Goal: Navigation & Orientation: Find specific page/section

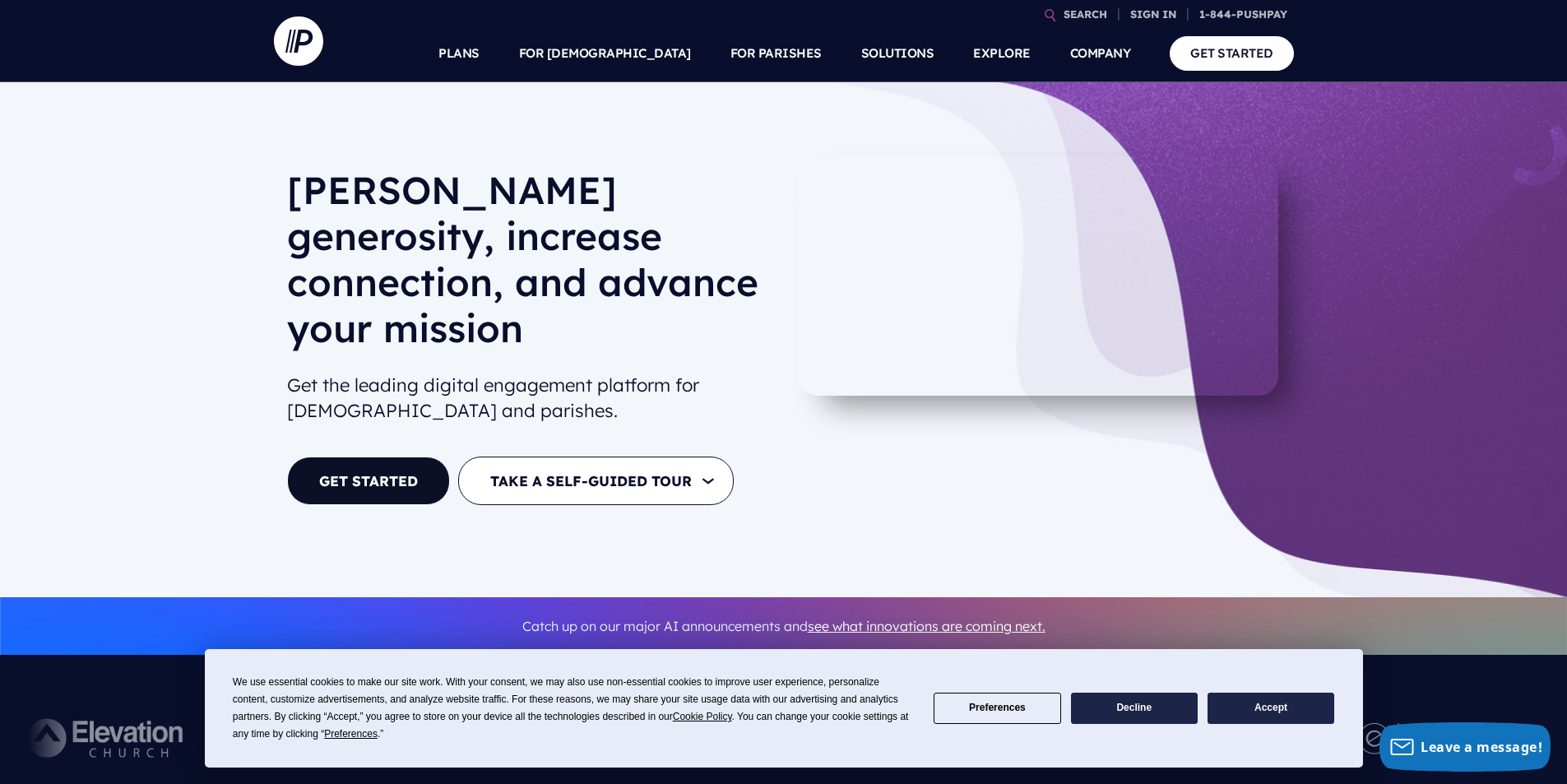
click at [1278, 708] on button "Accept" at bounding box center [1271, 708] width 127 height 32
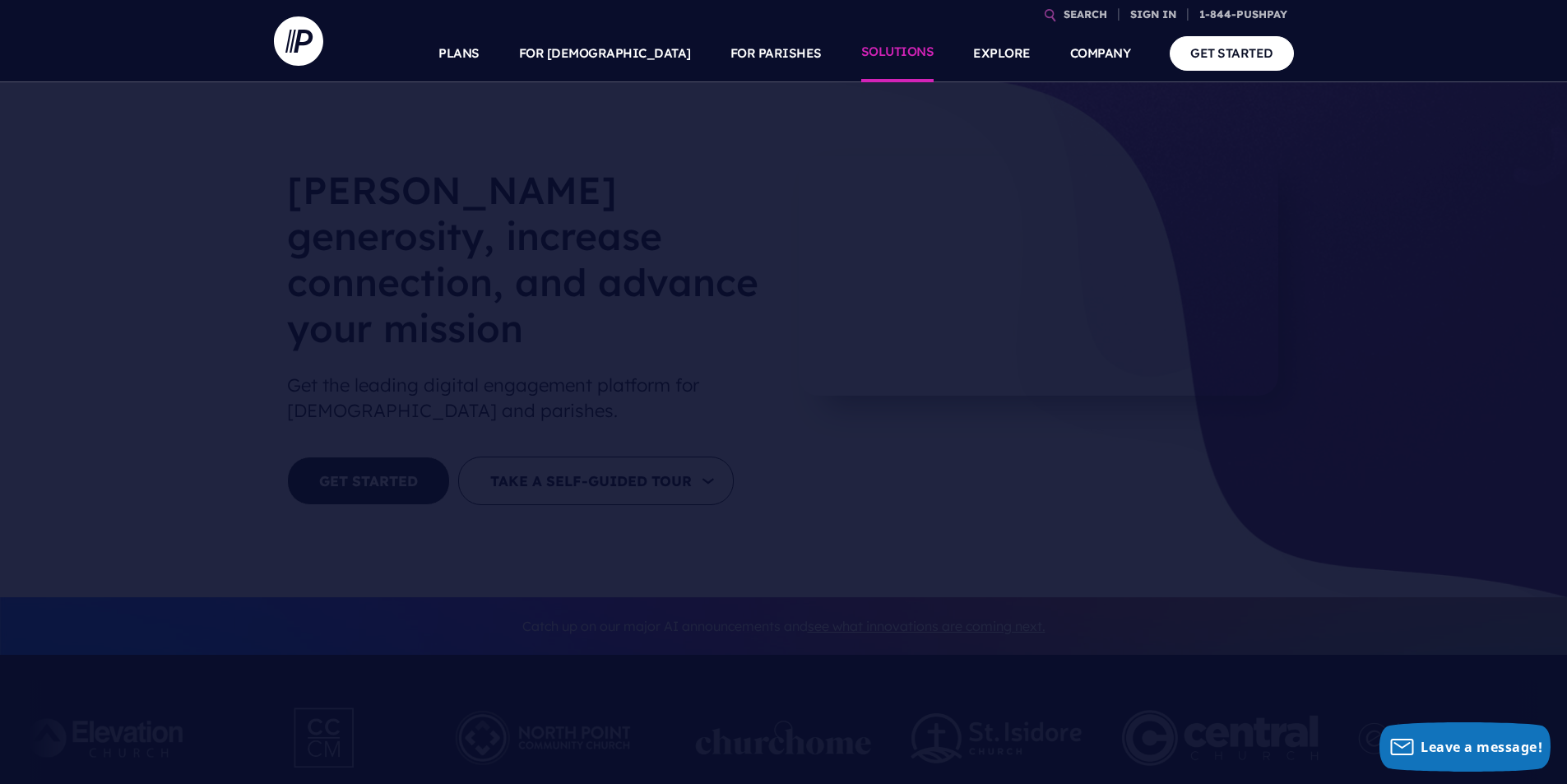
click at [893, 61] on link "SOLUTIONS" at bounding box center [898, 53] width 73 height 57
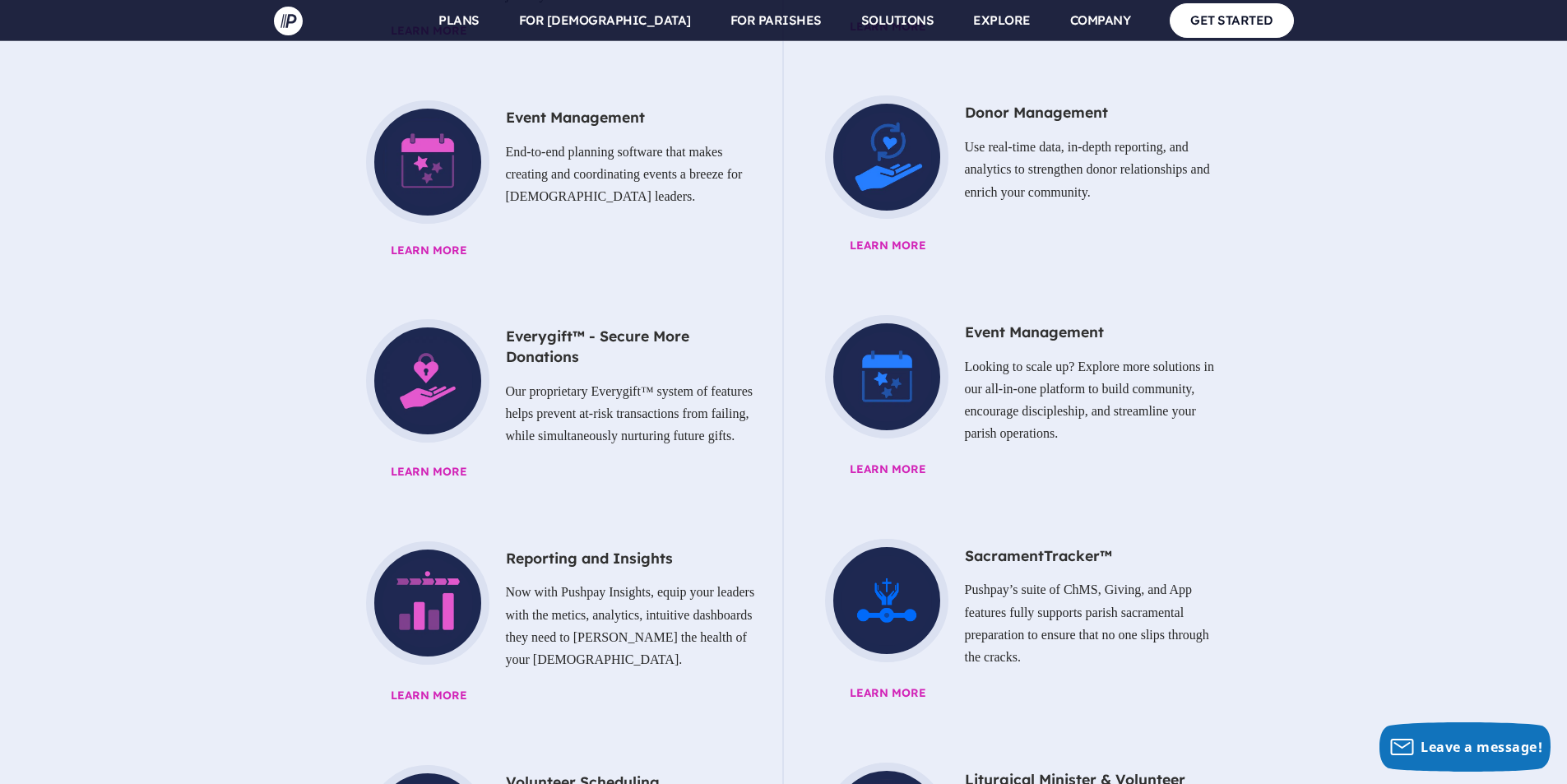
scroll to position [1398, 0]
